Goal: Task Accomplishment & Management: Manage account settings

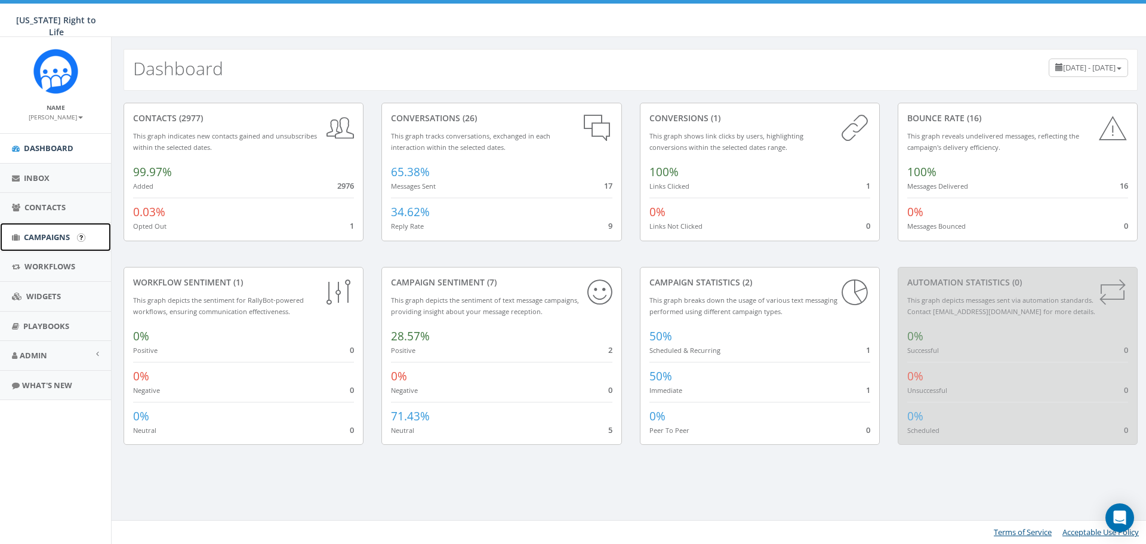
click at [56, 227] on link "Campaigns" at bounding box center [55, 237] width 111 height 29
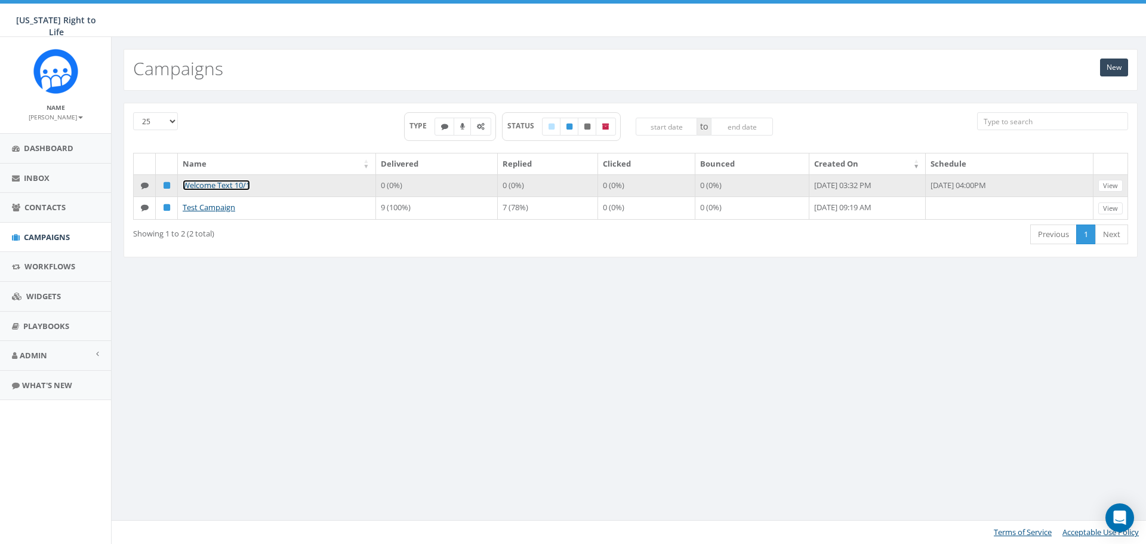
click at [220, 181] on link "Welcome Text 10/1" at bounding box center [216, 185] width 67 height 11
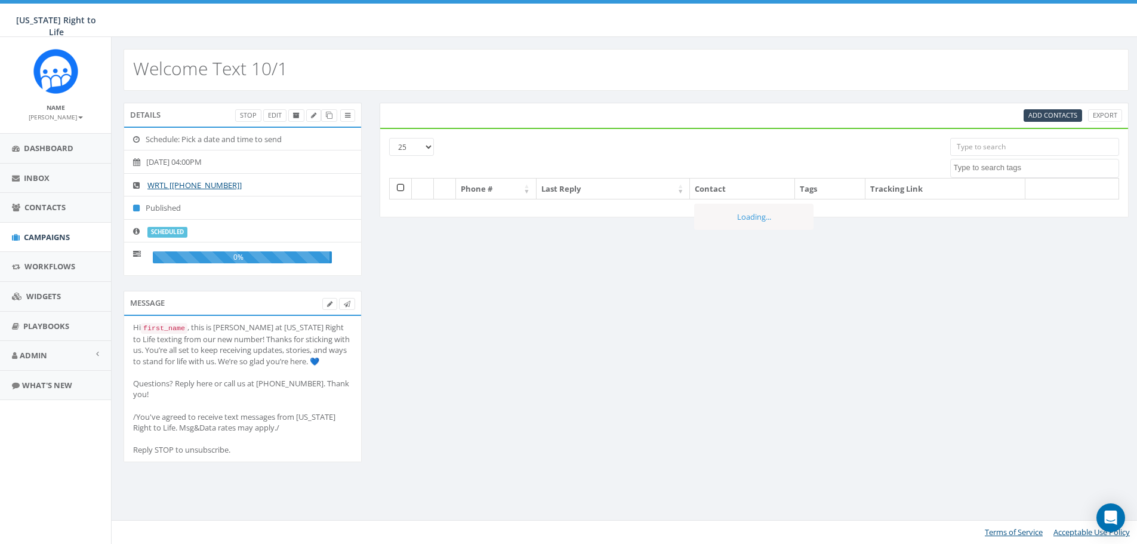
select select
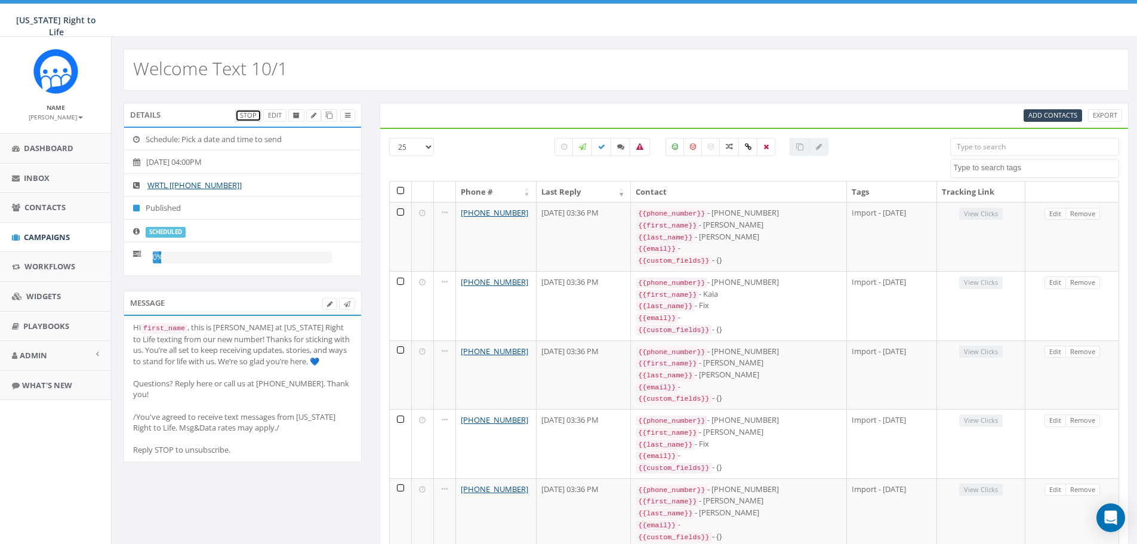
click at [248, 118] on link "Stop" at bounding box center [248, 115] width 26 height 13
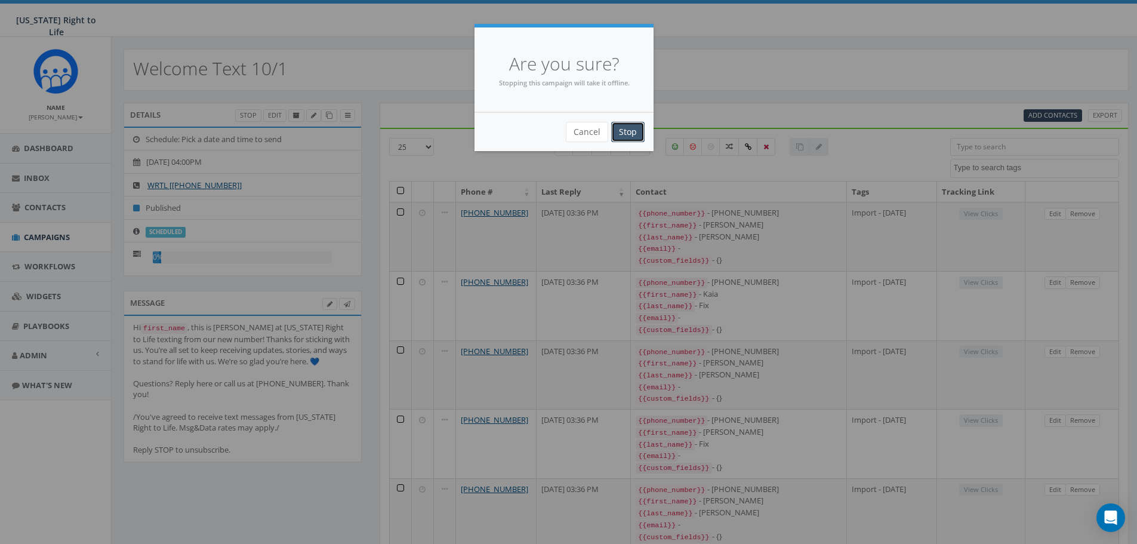
click at [638, 130] on input "Stop" at bounding box center [627, 132] width 33 height 20
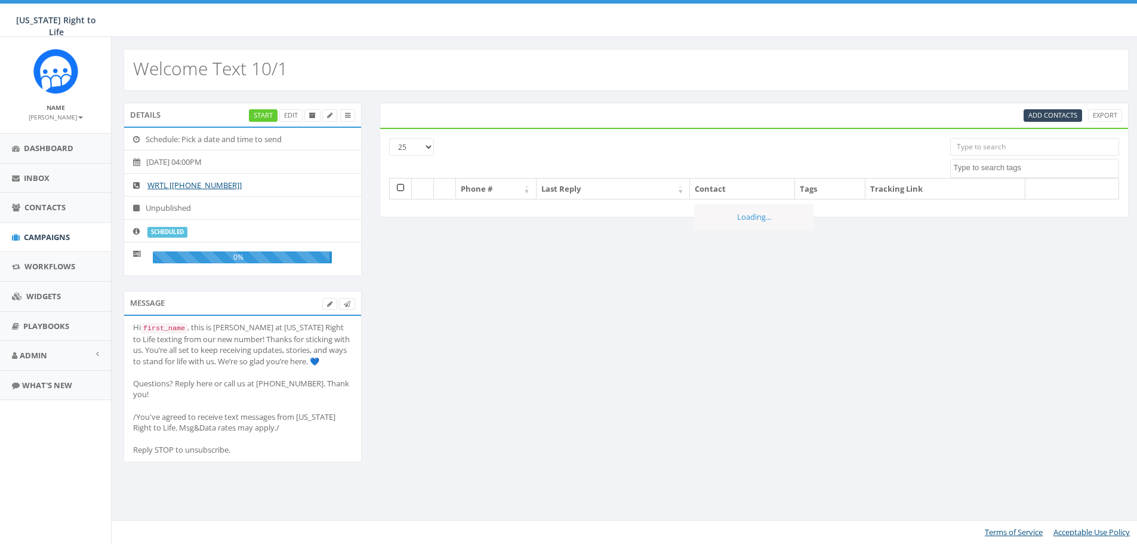
select select
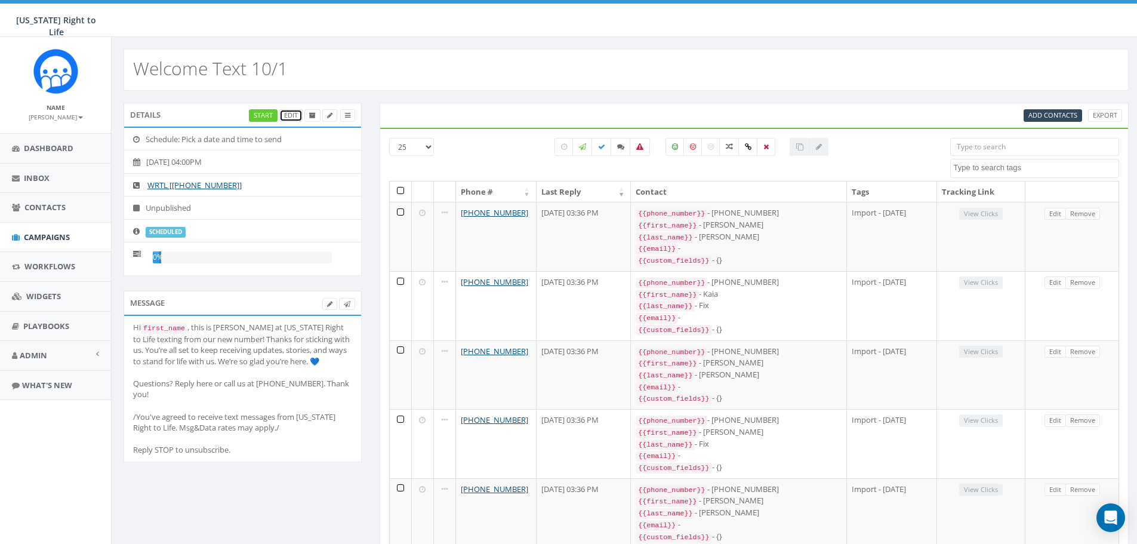
click at [296, 112] on link "Edit" at bounding box center [290, 115] width 23 height 13
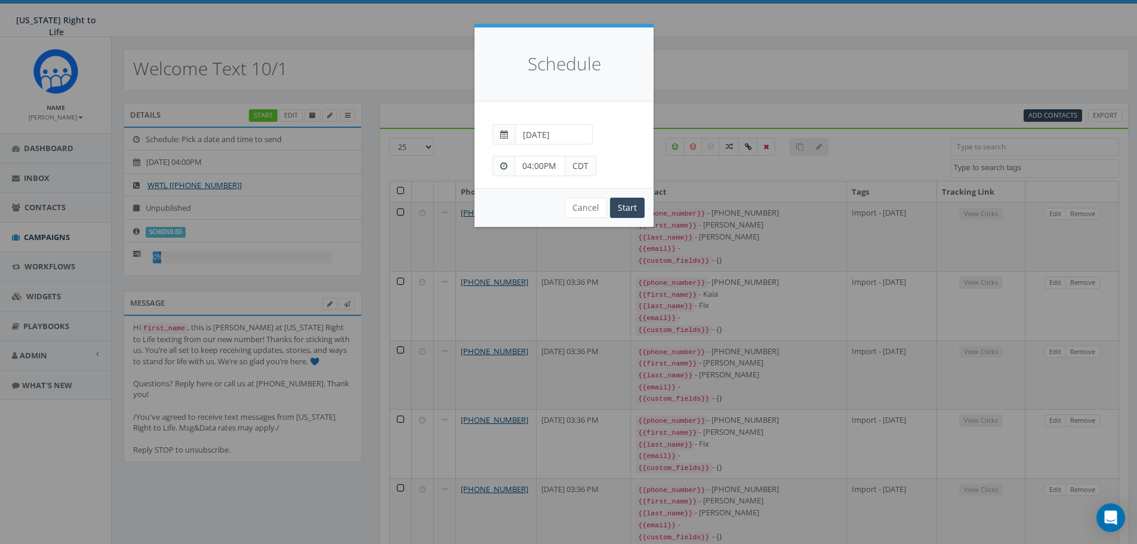
click at [583, 168] on span "CDT" at bounding box center [580, 166] width 31 height 20
click at [553, 162] on input "04:00PM" at bounding box center [540, 166] width 51 height 20
click at [541, 36] on div "1 2 3 4 5 6 7 8 9 10 11 12 00 05 10 15 20 25 30 35 40 45 50 55" at bounding box center [582, 62] width 119 height 119
click at [586, 11] on div "1 2 3 4 5 6 7 8 9 10 11 12 00 05 10 15 20 25 30 35 40 45 50 55" at bounding box center [582, 62] width 119 height 119
click at [563, 167] on input "10:00PM" at bounding box center [540, 166] width 51 height 20
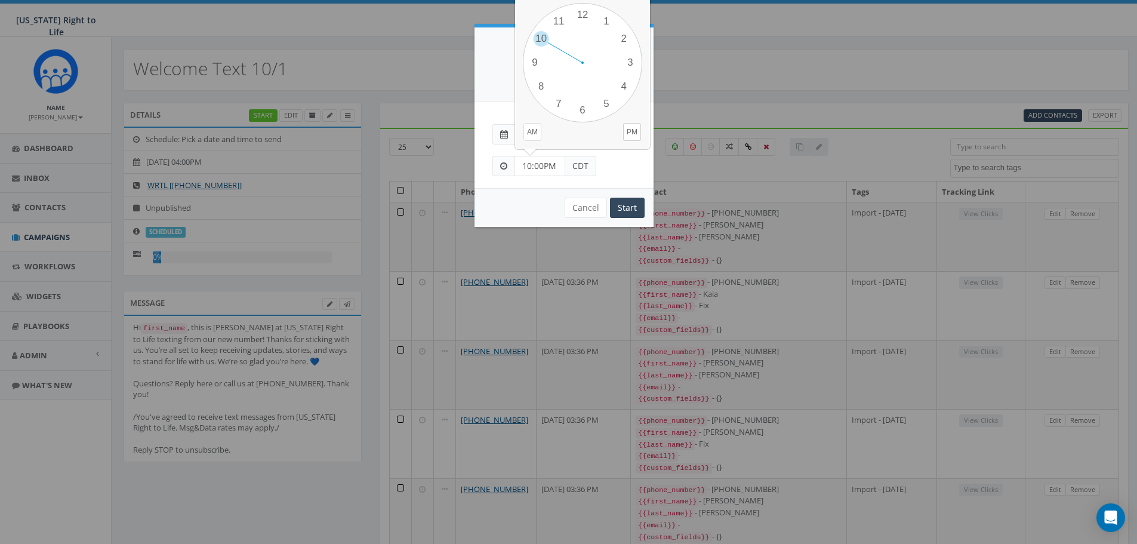
click at [529, 128] on body "Wisconsin Right to Life Wisconsin Right to Life Profile Sign Out 0.00 % of Avai…" at bounding box center [568, 272] width 1137 height 544
click at [519, 84] on div "Schedule" at bounding box center [564, 64] width 179 height 74
click at [556, 161] on input "10:00PM" at bounding box center [540, 166] width 51 height 20
click at [526, 133] on body "Wisconsin Right to Life Wisconsin Right to Life Profile Sign Out 0.00 % of Avai…" at bounding box center [568, 272] width 1137 height 544
click at [556, 171] on input "10:00PM" at bounding box center [540, 166] width 51 height 20
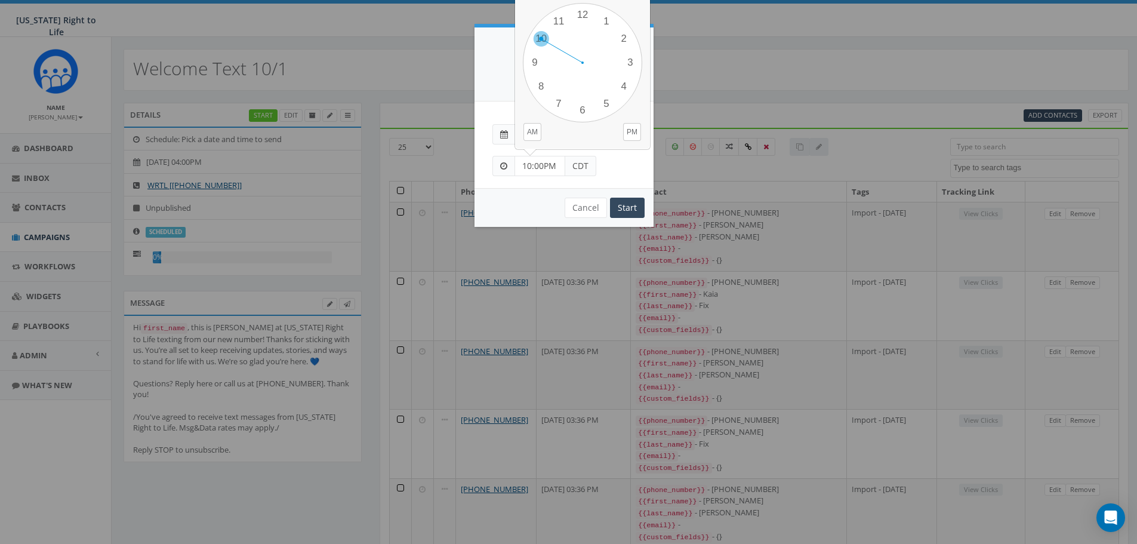
click at [540, 39] on div "1 2 3 4 5 6 7 8 9 10 11 12 00 05 10 15 20 25 30 35 40 45 50 55" at bounding box center [582, 62] width 119 height 119
click at [531, 131] on body "Wisconsin Right to Life Wisconsin Right to Life Profile Sign Out 0.00 % of Avai…" at bounding box center [568, 272] width 1137 height 544
click at [507, 165] on span at bounding box center [503, 166] width 7 height 8
click at [580, 168] on span "CDT" at bounding box center [580, 166] width 31 height 20
click at [524, 162] on input "10:00PM" at bounding box center [540, 166] width 51 height 20
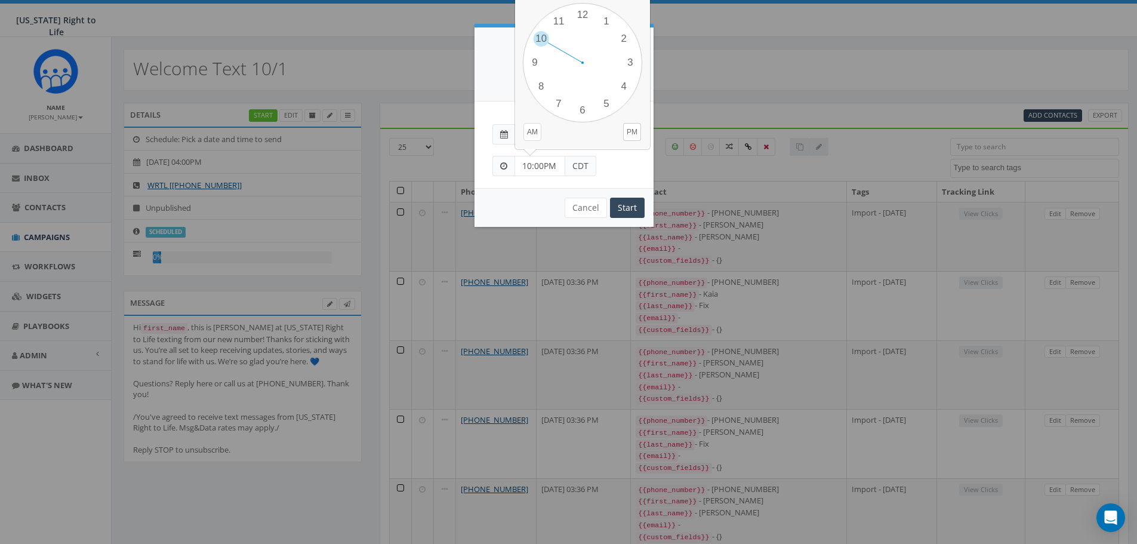
click at [536, 134] on body "Wisconsin Right to Life Wisconsin Right to Life Profile Sign Out 0.00 % of Avai…" at bounding box center [568, 272] width 1137 height 544
click at [550, 171] on input "10:00PM" at bounding box center [540, 166] width 51 height 20
click at [534, 136] on body "Wisconsin Right to Life Wisconsin Right to Life Profile Sign Out 0.00 % of Avai…" at bounding box center [568, 272] width 1137 height 544
click at [539, 165] on input "10:00PM" at bounding box center [540, 166] width 51 height 20
click at [539, 89] on div "1 2 3 4 5 6 7 8 9 10 11 12 00 05 10 15 20 25 30 35 40 45 50 55" at bounding box center [582, 62] width 119 height 119
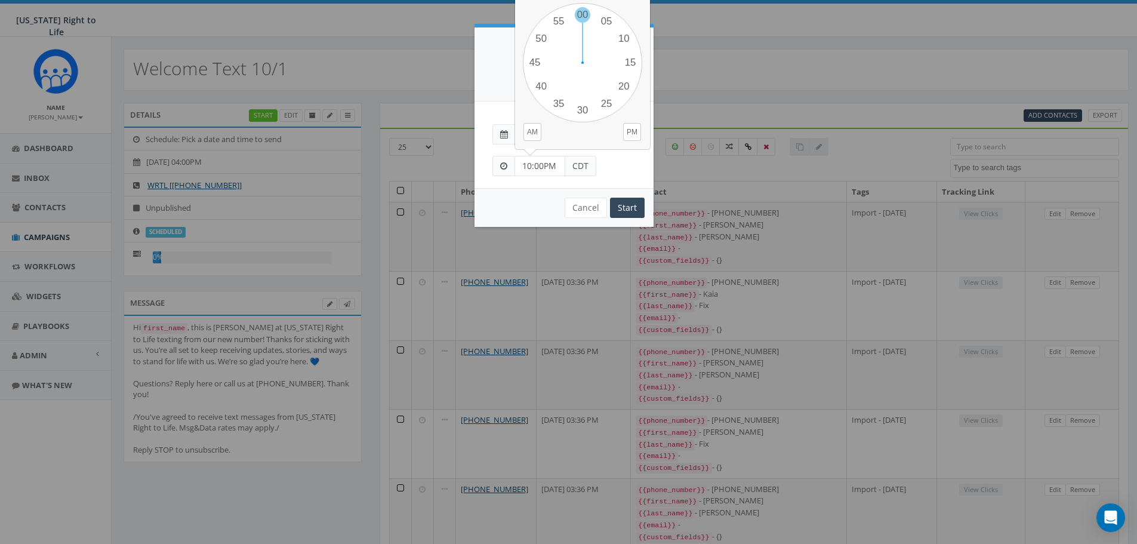
click at [584, 13] on div "1 2 3 4 5 6 7 8 9 10 11 12 00 05 10 15 20 25 30 35 40 45 50 55" at bounding box center [582, 62] width 119 height 119
click at [547, 172] on input "08:00PM" at bounding box center [540, 166] width 51 height 20
click at [579, 20] on div "1 2 3 4 5 6 7 8 9 10 11 12 00 05 10 15 20 25 30 35 40 45 50 55" at bounding box center [582, 62] width 119 height 119
click at [581, 8] on div "1 2 3 4 5 6 7 8 9 10 11 12 00 05 10 15 20 25 30 35 40 45 50 55" at bounding box center [582, 62] width 119 height 119
type input "12:00PM"
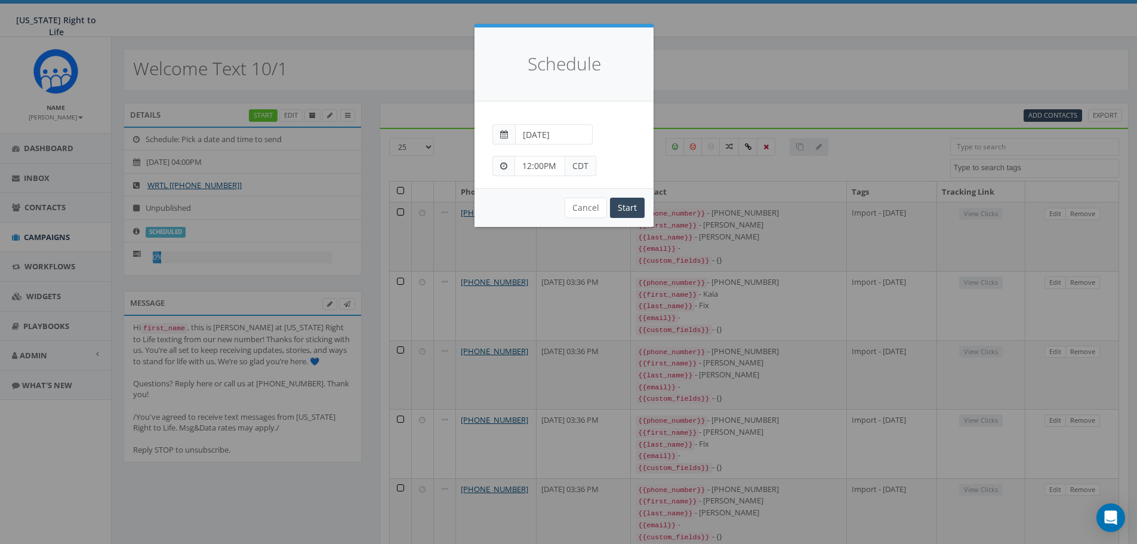
click at [614, 145] on div "12:00PM CDT" at bounding box center [564, 160] width 161 height 32
click at [627, 213] on input "Start" at bounding box center [627, 208] width 35 height 20
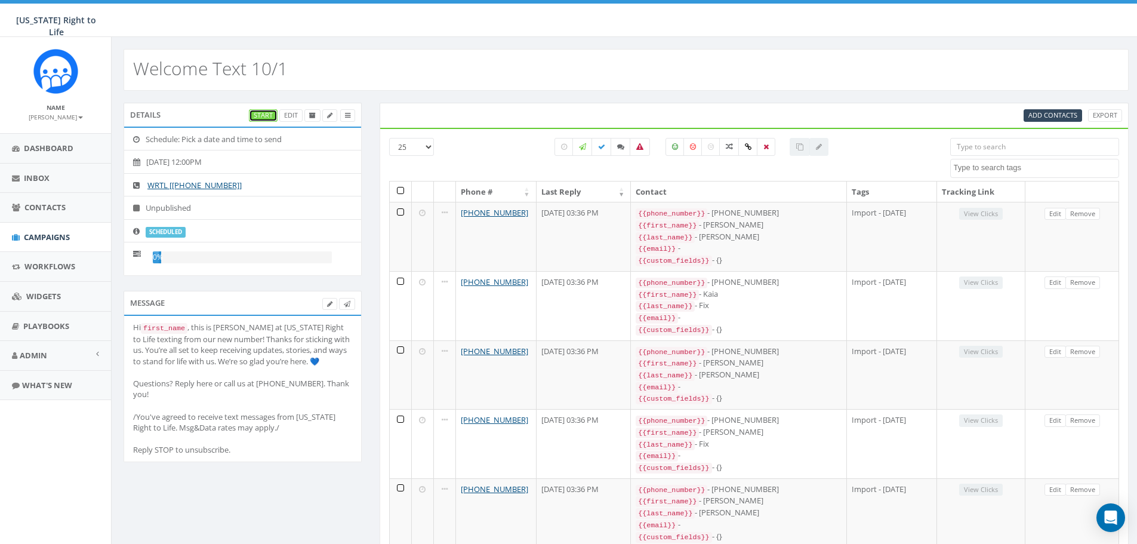
click at [258, 117] on link "Start" at bounding box center [263, 115] width 29 height 13
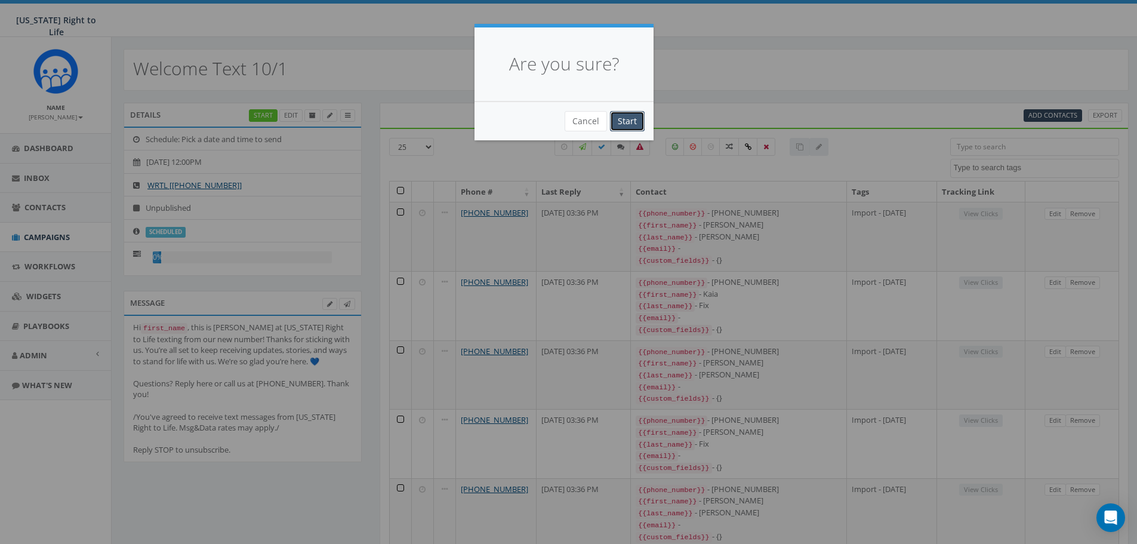
click at [630, 121] on input "Start" at bounding box center [627, 121] width 35 height 20
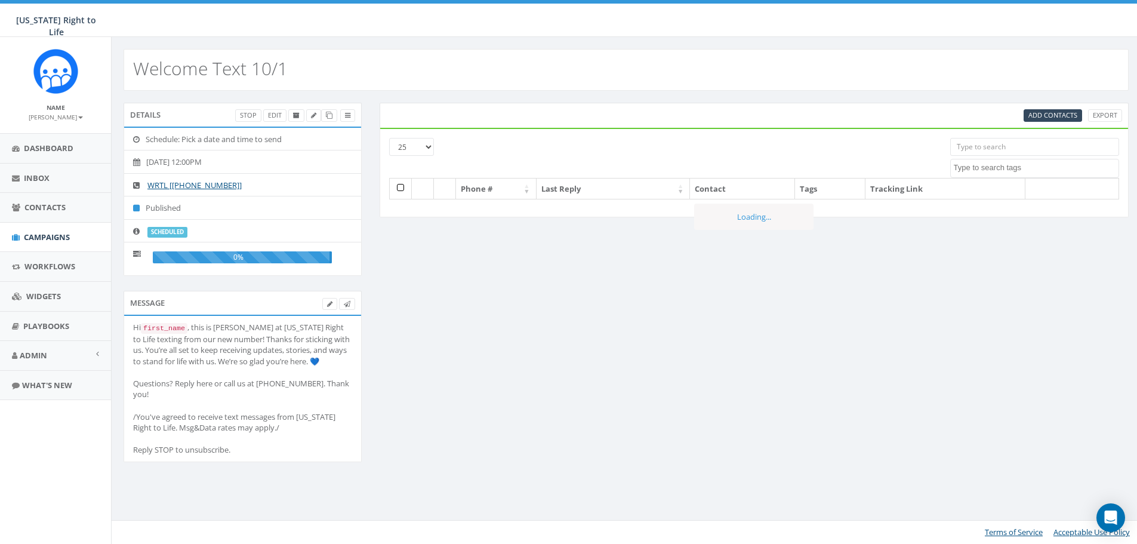
select select
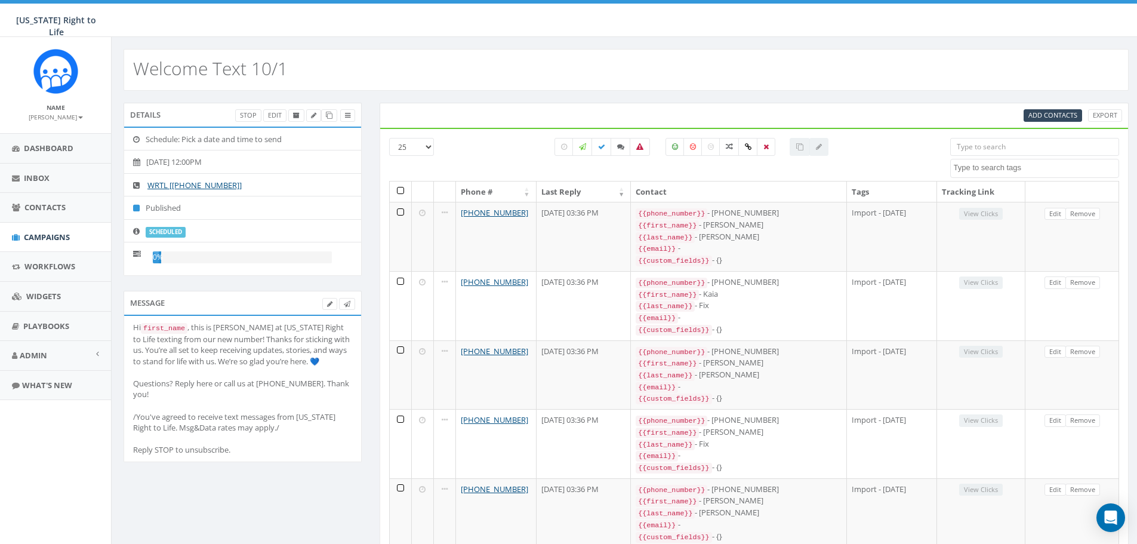
click at [428, 54] on div "Welcome Text 10/1" at bounding box center [626, 70] width 1005 height 42
